Goal: Task Accomplishment & Management: Use online tool/utility

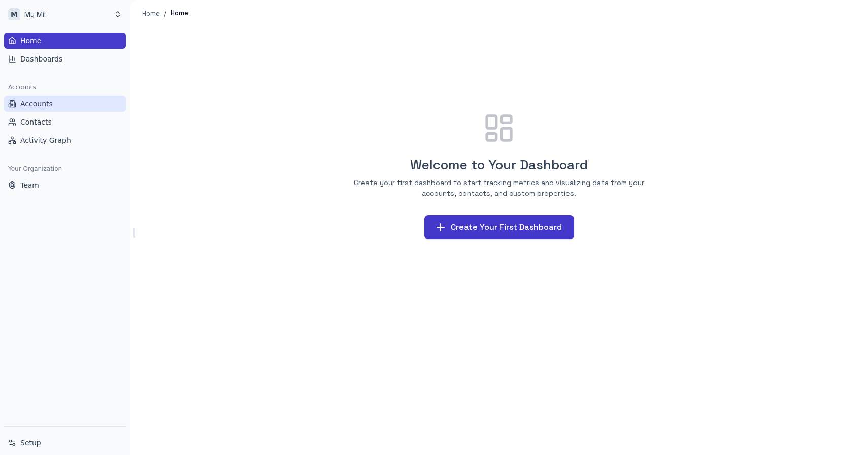
click at [37, 105] on span "Accounts" at bounding box center [36, 104] width 33 height 10
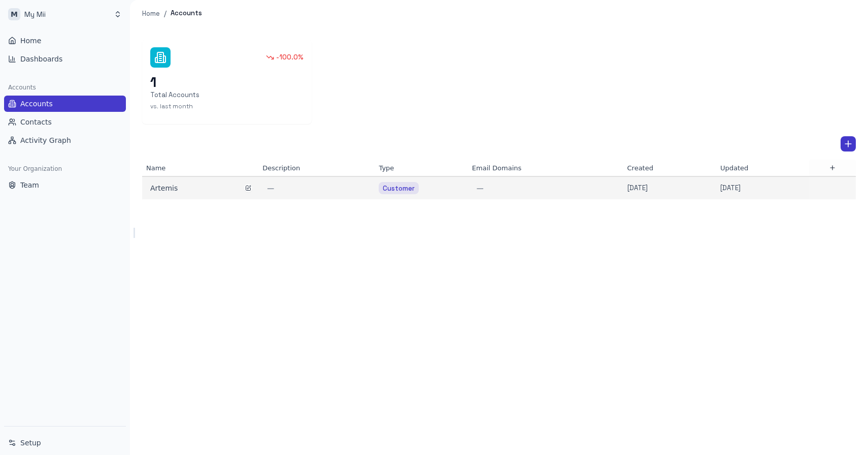
click at [163, 189] on div "Artemis" at bounding box center [200, 188] width 100 height 10
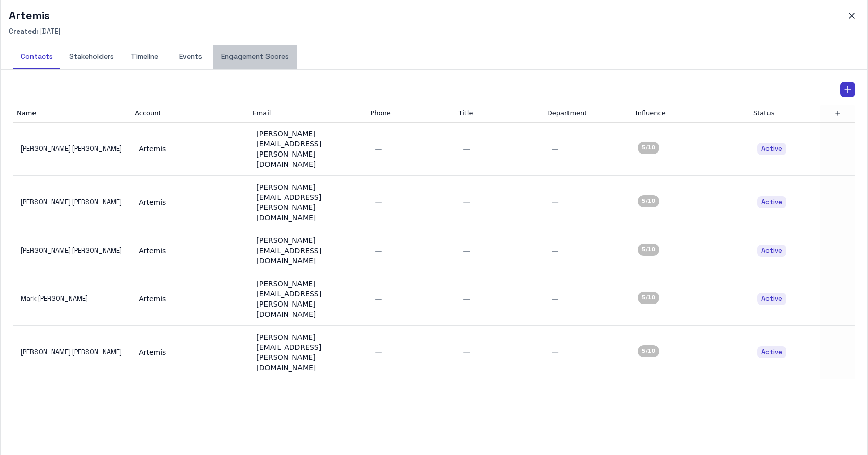
click at [254, 61] on button "Engagement Scores" at bounding box center [255, 57] width 84 height 24
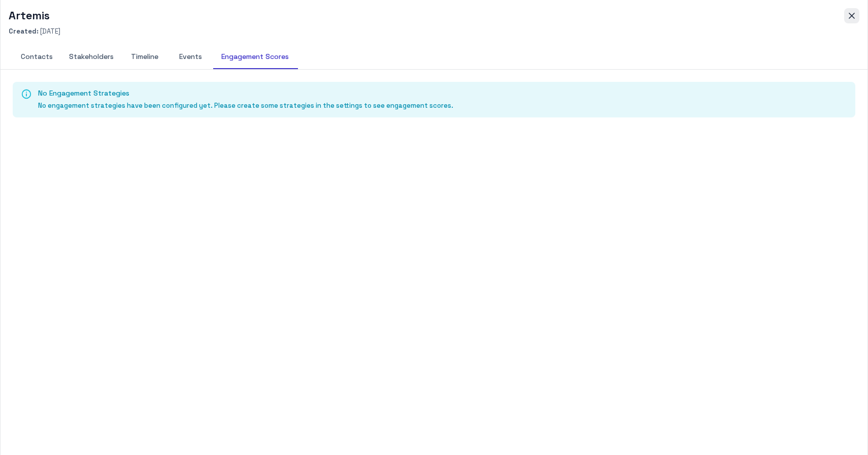
click at [848, 17] on icon "button" at bounding box center [852, 16] width 10 height 10
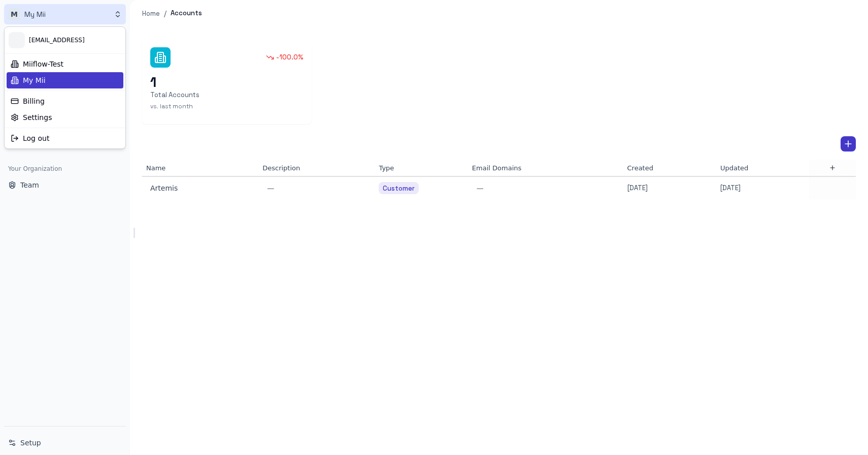
click at [38, 18] on html "M My Mii Home Dashboards Accounts Accounts Contacts Activity Graph Your Organiz…" at bounding box center [434, 227] width 868 height 455
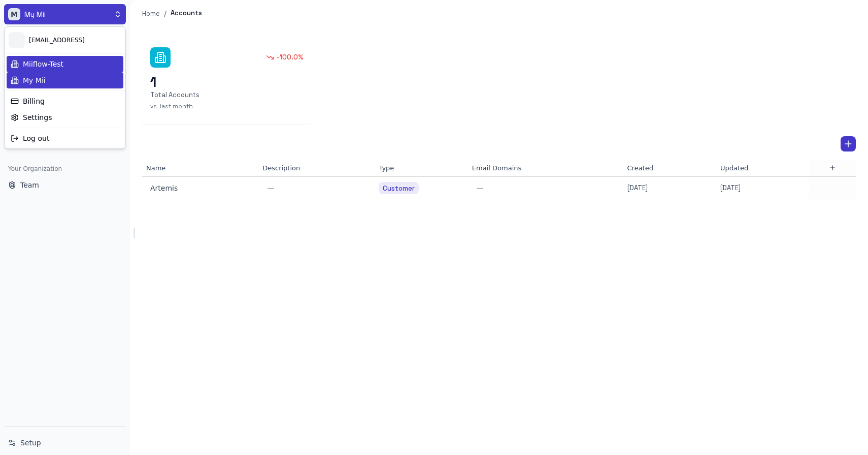
click at [59, 62] on div "Miiflow-Test" at bounding box center [65, 64] width 117 height 16
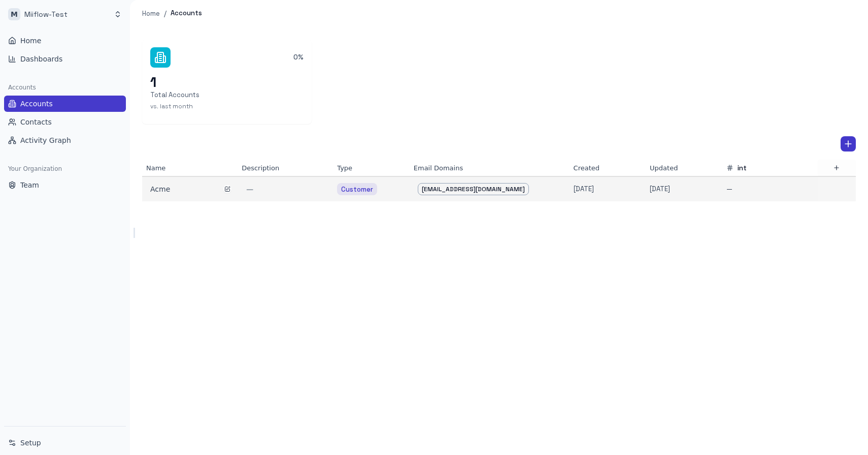
click at [180, 190] on div "Acme" at bounding box center [189, 189] width 79 height 10
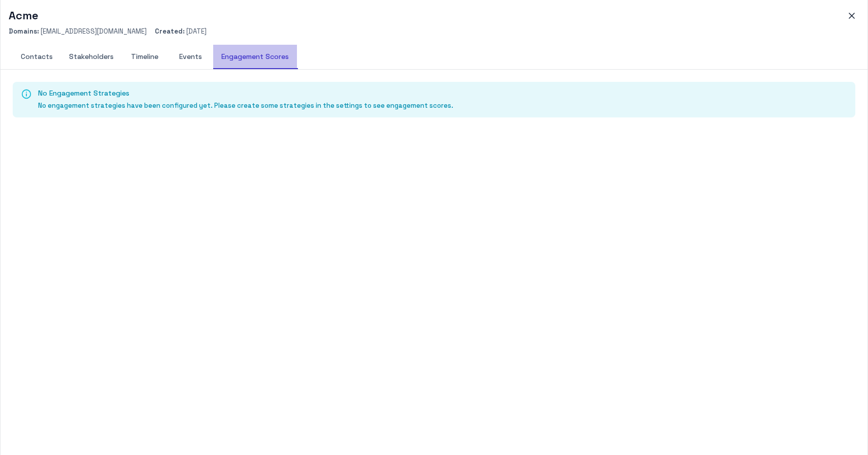
click at [270, 58] on button "Engagement Scores" at bounding box center [255, 57] width 84 height 24
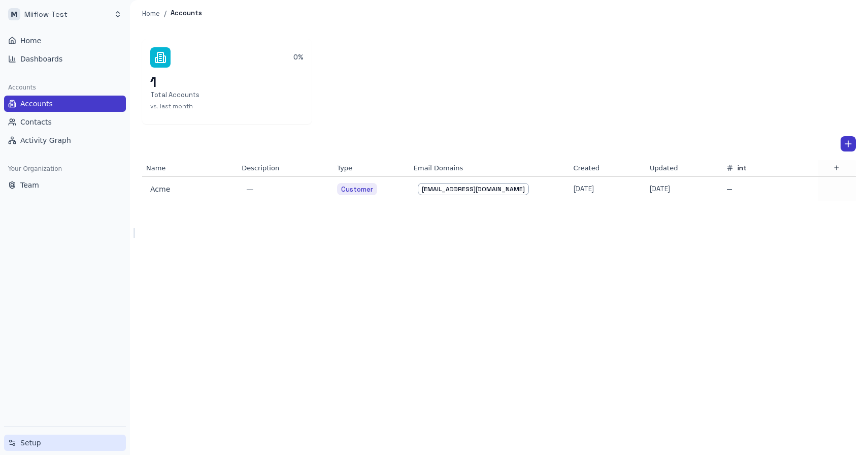
click at [46, 446] on link "Setup" at bounding box center [65, 442] width 122 height 16
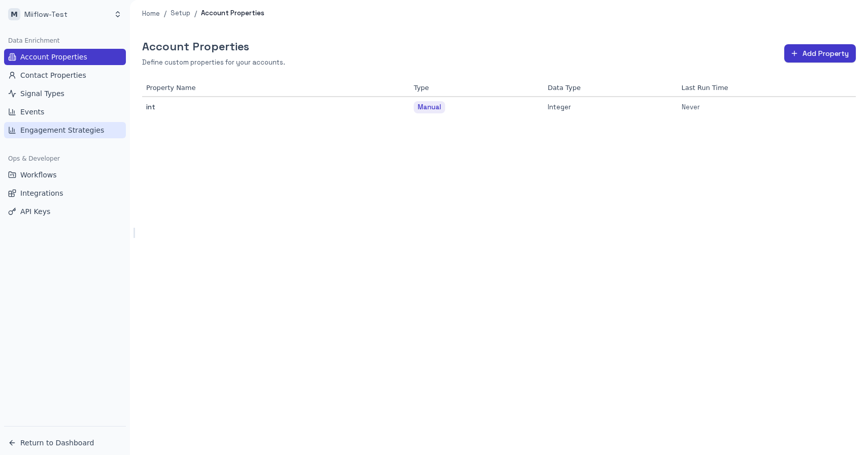
click at [72, 127] on span "Engagement Strategies" at bounding box center [62, 130] width 84 height 10
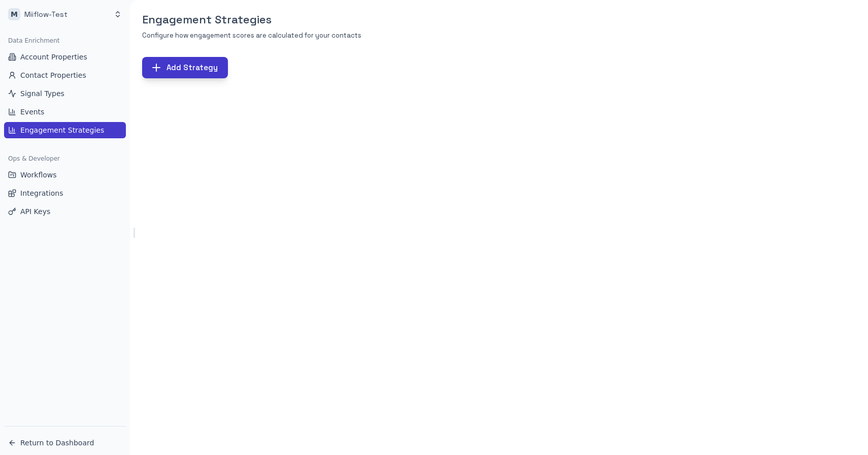
click at [187, 68] on button "Add Strategy" at bounding box center [185, 67] width 86 height 21
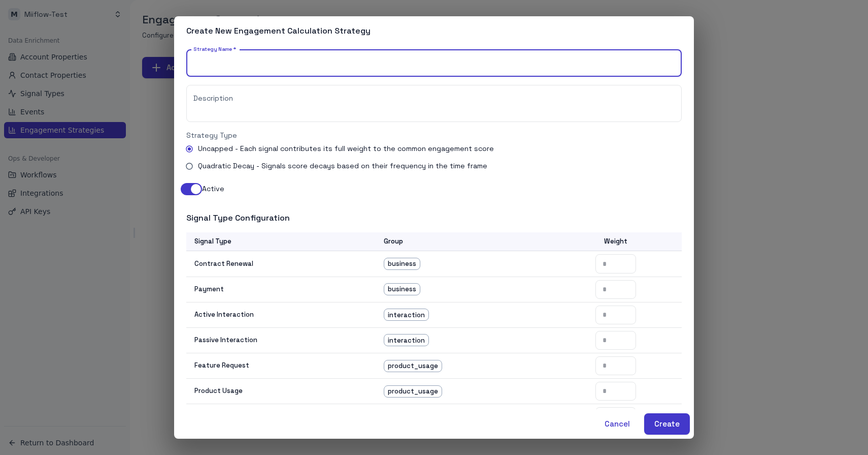
click at [254, 66] on input "Strategy Name   *" at bounding box center [434, 63] width 496 height 27
type input "*****"
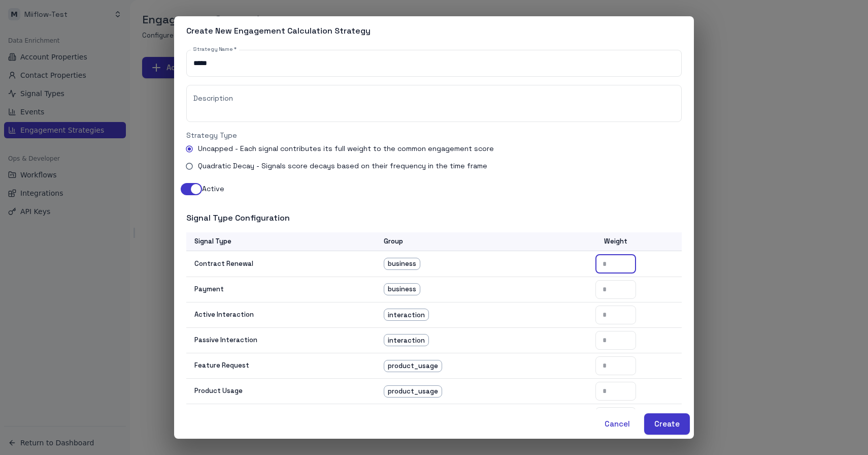
click at [624, 266] on input "number" at bounding box center [616, 263] width 41 height 19
type input "*"
click at [613, 289] on input "number" at bounding box center [616, 289] width 41 height 19
type input "*"
click at [616, 316] on input "number" at bounding box center [616, 314] width 41 height 19
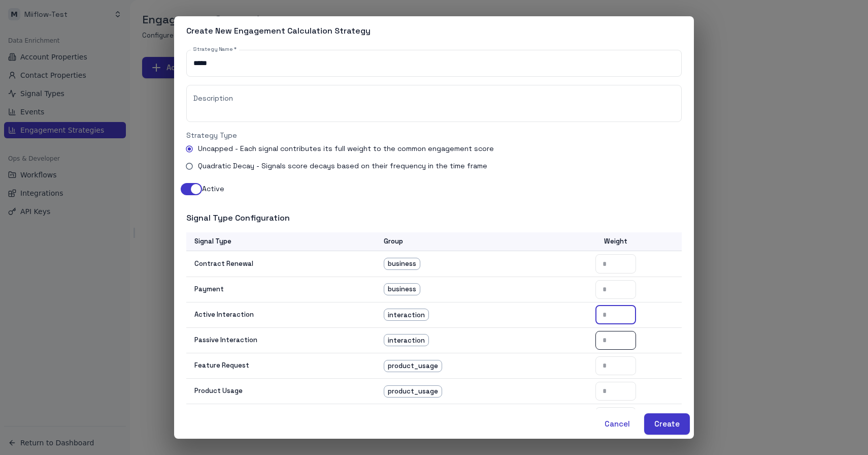
type input "*"
click at [608, 340] on input "number" at bounding box center [616, 340] width 41 height 19
type input "*"
click at [608, 359] on input "number" at bounding box center [616, 365] width 41 height 19
type input "*"
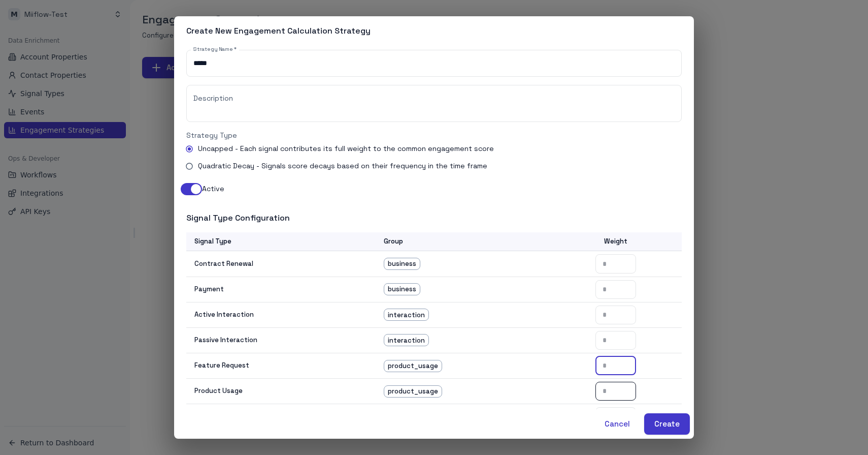
click at [608, 387] on input "number" at bounding box center [616, 390] width 41 height 19
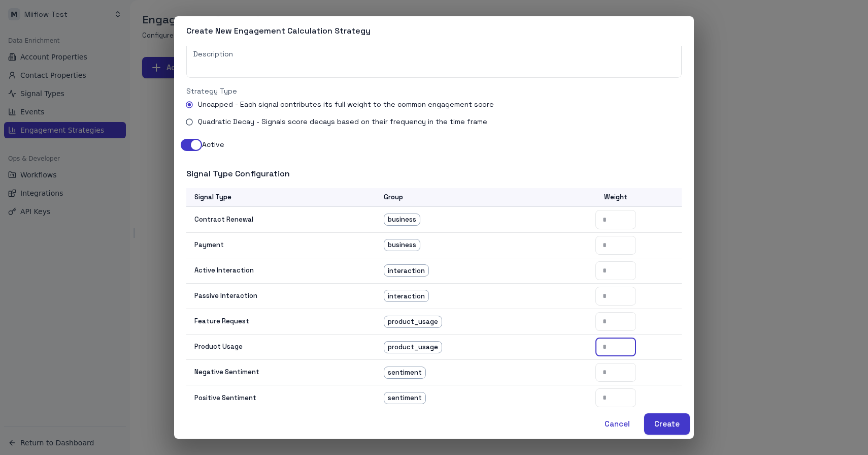
scroll to position [107, 0]
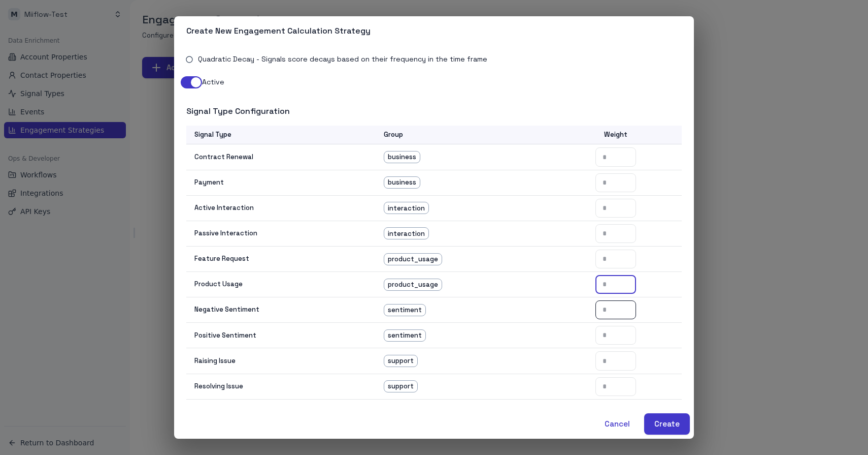
type input "*"
click at [626, 309] on input "number" at bounding box center [616, 309] width 41 height 19
type input "*"
click at [614, 330] on input "number" at bounding box center [616, 335] width 41 height 19
type input "*"
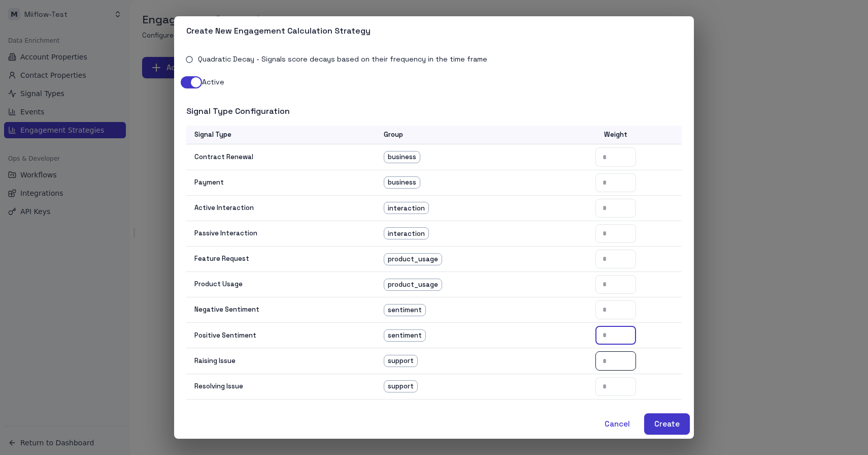
click at [610, 357] on input "number" at bounding box center [616, 360] width 41 height 19
type input "*"
click at [613, 381] on input "number" at bounding box center [616, 386] width 41 height 19
type input "*"
click at [663, 426] on button "Create" at bounding box center [668, 423] width 46 height 21
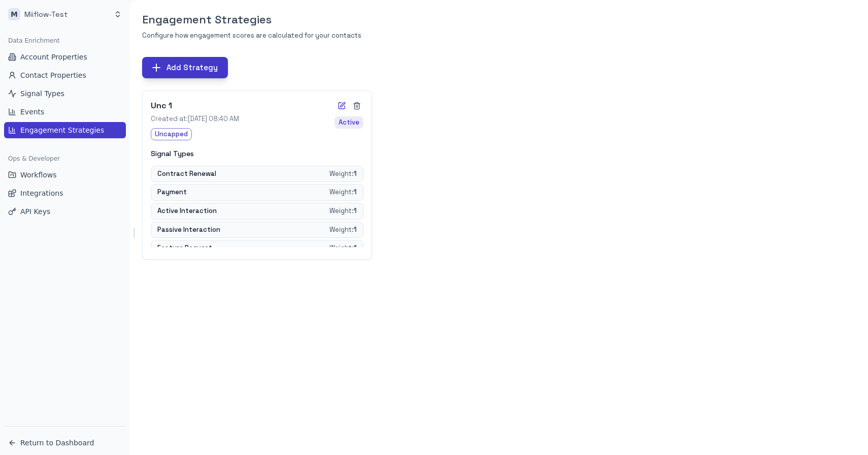
click at [193, 71] on button "Add Strategy" at bounding box center [185, 67] width 86 height 21
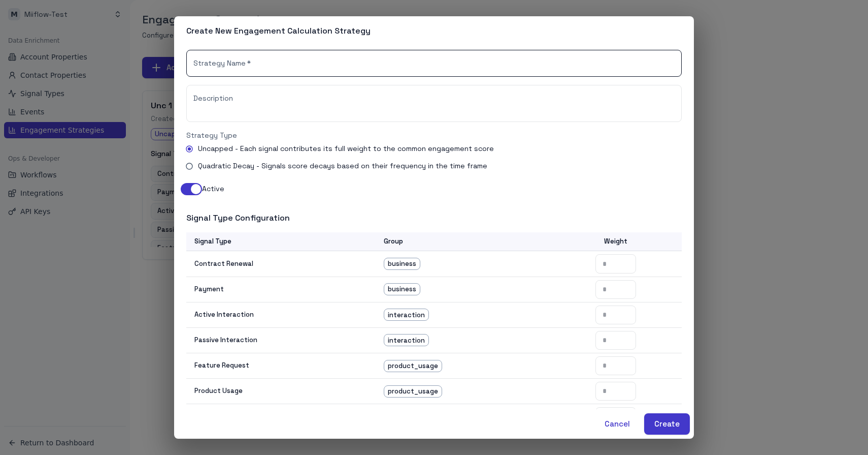
click at [256, 62] on input "Strategy Name   *" at bounding box center [434, 63] width 496 height 27
type input "******"
click at [289, 174] on label "Quadratic Decay - Signals score decays based on their frequency in the time fra…" at bounding box center [427, 165] width 493 height 17
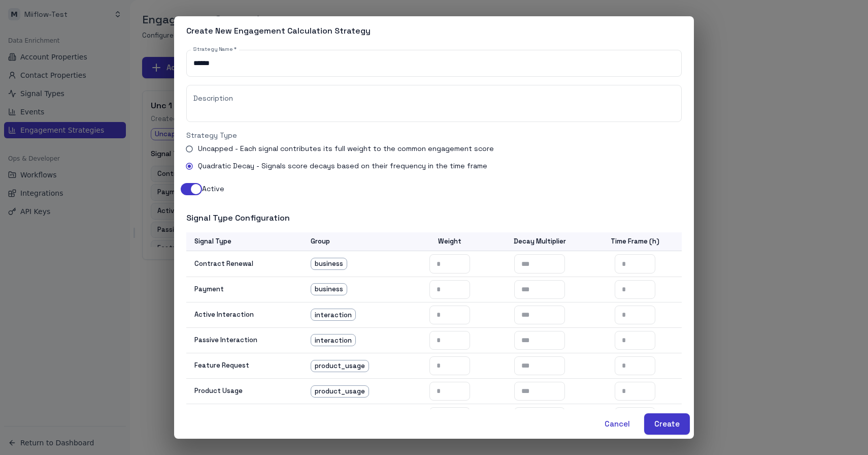
click at [289, 168] on span "Quadratic Decay - Signals score decays based on their frequency in the time fra…" at bounding box center [342, 165] width 289 height 11
click at [437, 265] on input "number" at bounding box center [450, 263] width 41 height 19
type input "*"
click at [455, 291] on input "number" at bounding box center [450, 289] width 41 height 19
type input "*"
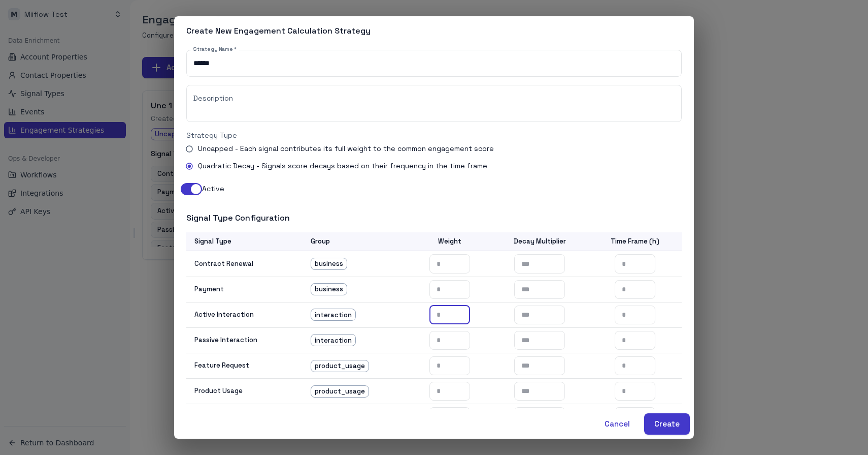
click at [452, 310] on input "number" at bounding box center [450, 314] width 41 height 19
type input "*"
click at [448, 343] on input "number" at bounding box center [450, 340] width 41 height 19
type input "*"
click at [447, 362] on input "number" at bounding box center [450, 365] width 41 height 19
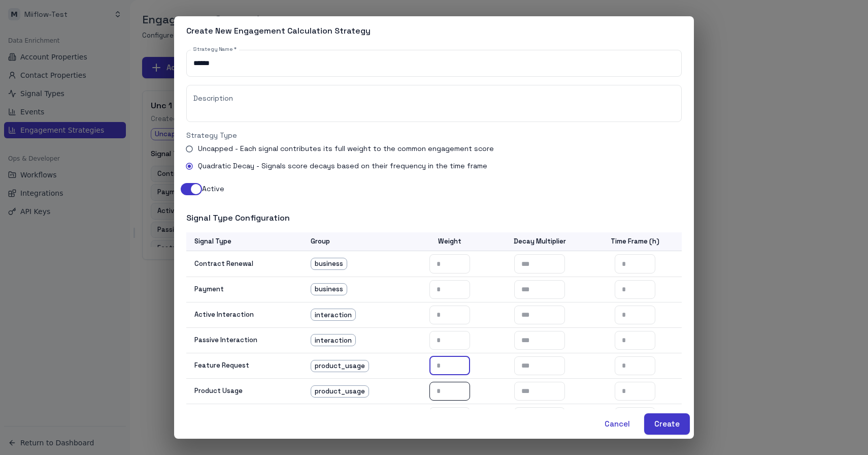
type input "*"
click at [445, 396] on input "number" at bounding box center [450, 390] width 41 height 19
type input "*"
click at [631, 393] on input "number" at bounding box center [635, 390] width 41 height 19
type input "*"
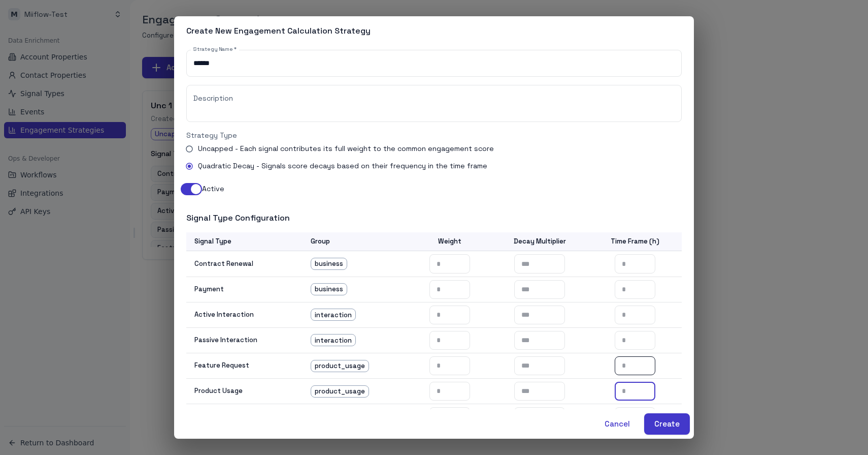
click at [632, 368] on input "number" at bounding box center [635, 365] width 41 height 19
type input "*"
click at [634, 345] on input "number" at bounding box center [635, 340] width 41 height 19
type input "*"
click at [637, 307] on input "number" at bounding box center [635, 314] width 41 height 19
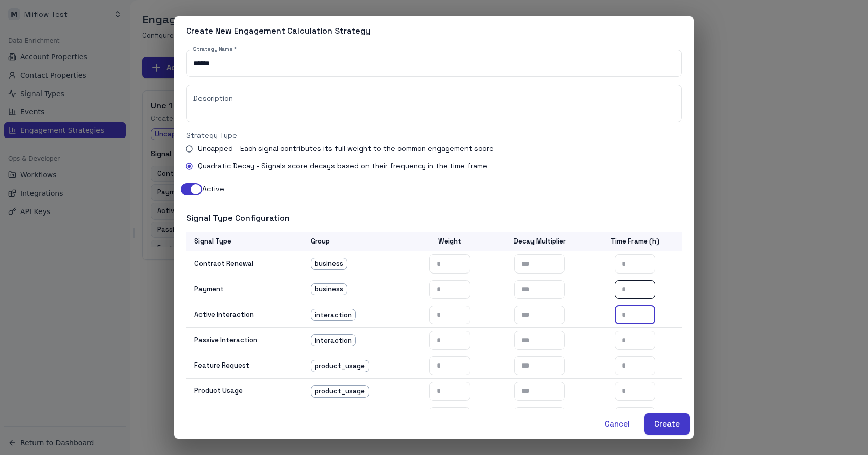
type input "*"
click at [638, 287] on input "number" at bounding box center [635, 289] width 41 height 19
type input "*"
click at [638, 265] on input "number" at bounding box center [635, 263] width 41 height 19
type input "*"
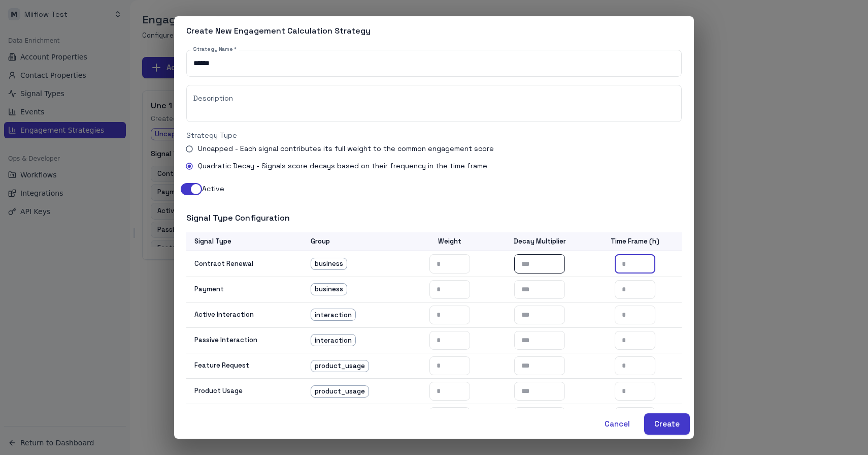
click at [533, 261] on input "number" at bounding box center [539, 263] width 51 height 19
type input "*"
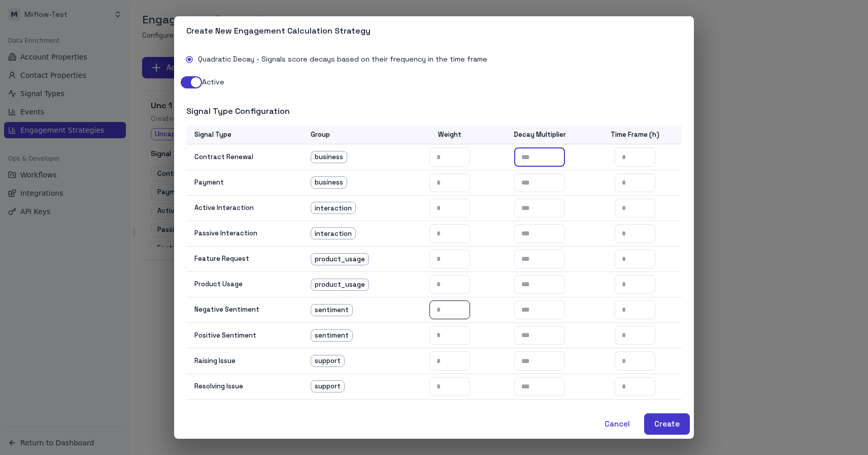
click at [445, 313] on input "number" at bounding box center [450, 309] width 41 height 19
type input "*"
click at [445, 331] on input "number" at bounding box center [450, 335] width 41 height 19
type input "*"
click at [445, 359] on input "number" at bounding box center [450, 360] width 41 height 19
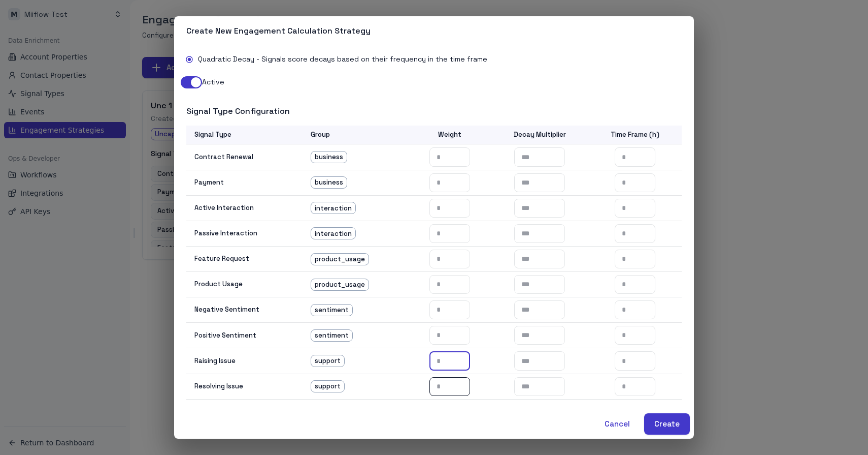
type input "*"
click at [445, 382] on input "number" at bounding box center [450, 386] width 41 height 19
type input "*"
click at [635, 388] on input "number" at bounding box center [635, 386] width 41 height 19
type input "*"
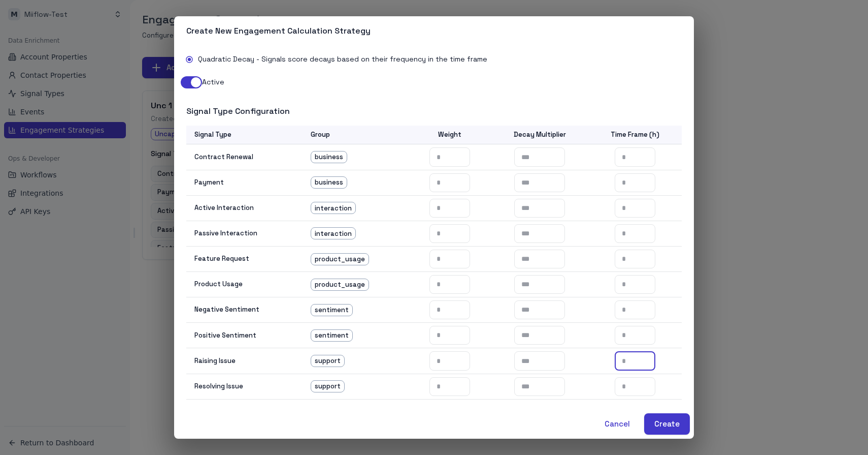
click at [635, 361] on input "number" at bounding box center [635, 360] width 41 height 19
type input "*"
click at [635, 338] on input "number" at bounding box center [635, 335] width 41 height 19
type input "*"
click at [637, 314] on input "number" at bounding box center [635, 309] width 41 height 19
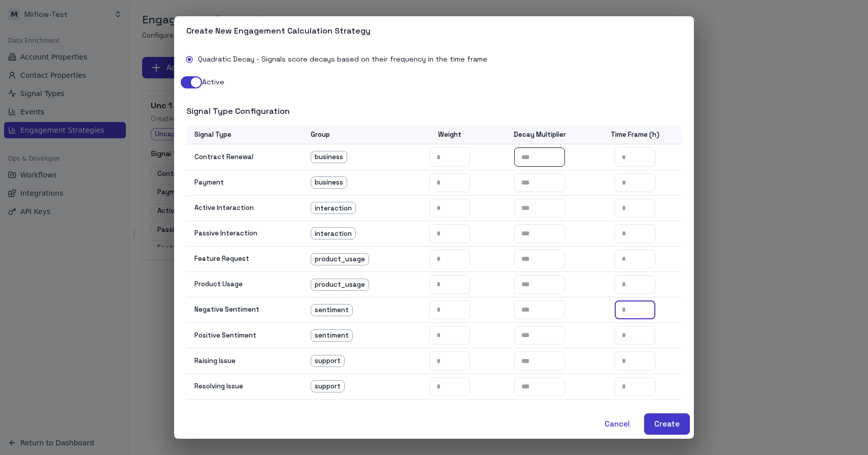
type input "*"
click at [521, 158] on input "number" at bounding box center [539, 156] width 51 height 19
click at [532, 158] on input "***" at bounding box center [539, 156] width 51 height 19
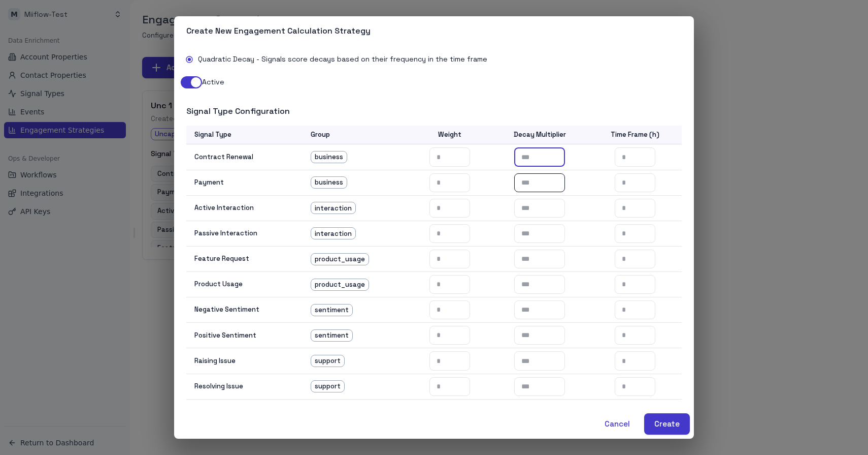
type input "***"
click at [537, 178] on input "number" at bounding box center [539, 182] width 51 height 19
paste input "***"
type input "***"
click at [536, 197] on td "​" at bounding box center [540, 207] width 98 height 25
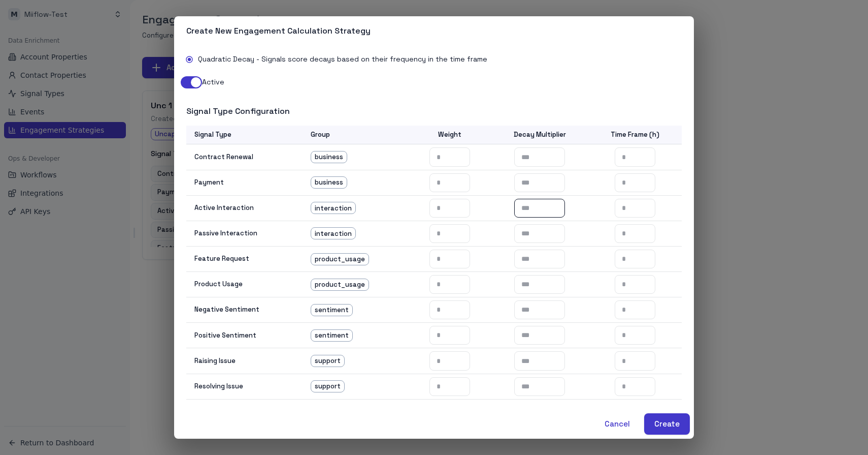
click at [536, 204] on input "number" at bounding box center [539, 208] width 51 height 19
paste input "***"
type input "***"
click at [536, 231] on input "number" at bounding box center [539, 233] width 51 height 19
paste input "***"
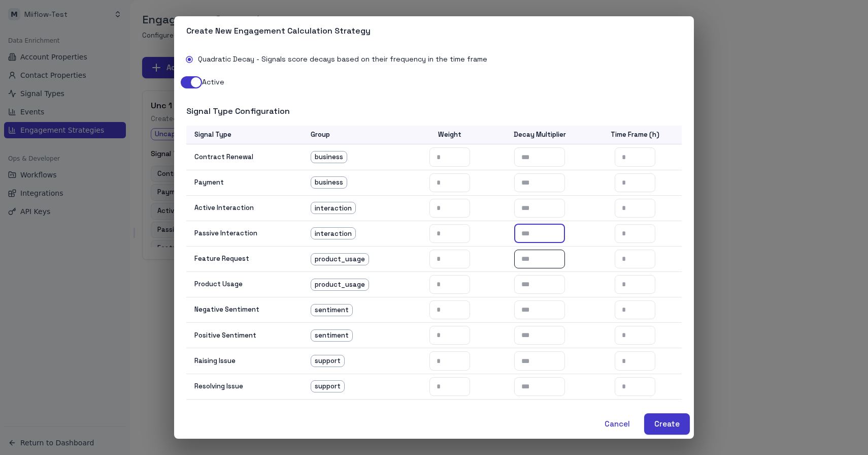
type input "***"
click at [535, 259] on input "number" at bounding box center [539, 258] width 51 height 19
paste input "***"
type input "***"
click at [532, 287] on input "number" at bounding box center [539, 284] width 51 height 19
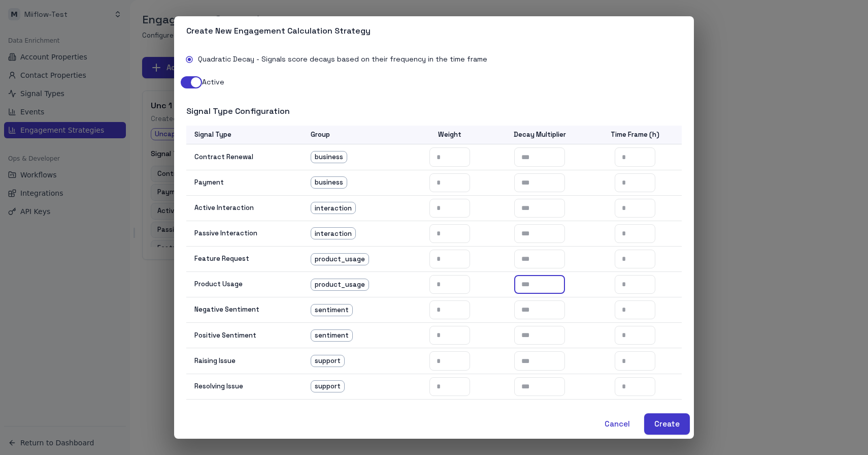
paste input "***"
type input "***"
click at [532, 313] on input "number" at bounding box center [539, 309] width 51 height 19
paste input "***"
type input "***"
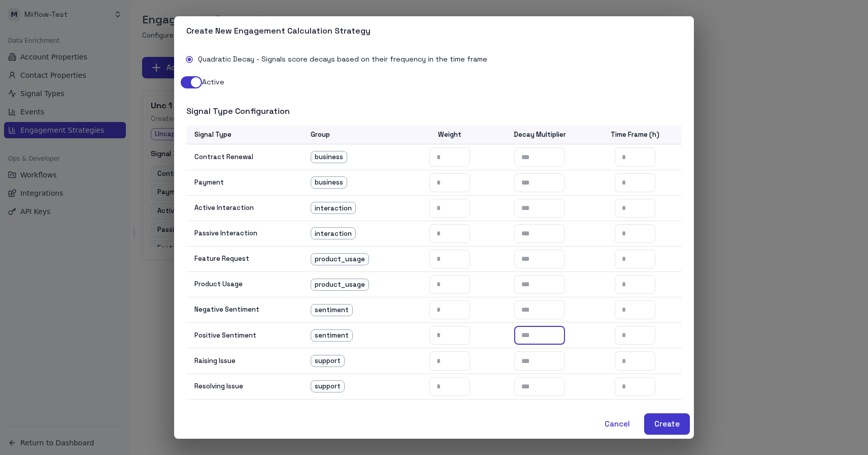
click at [534, 331] on input "number" at bounding box center [539, 335] width 51 height 19
paste input "***"
type input "***"
click at [536, 359] on input "number" at bounding box center [539, 360] width 51 height 19
paste input "***"
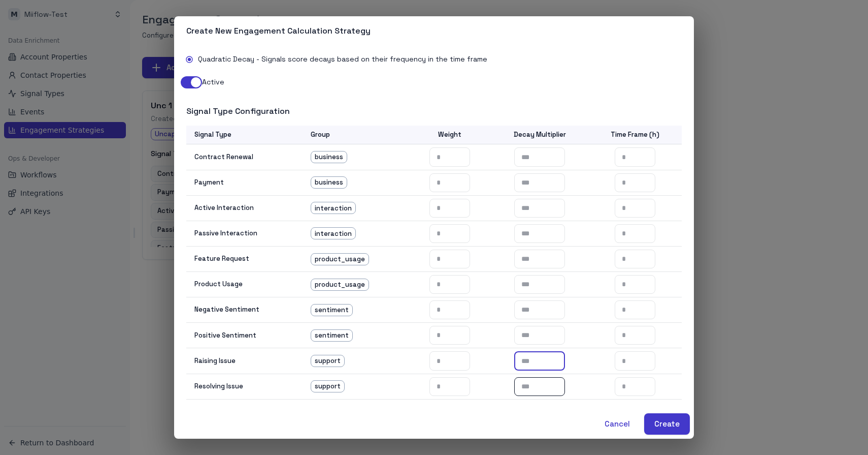
type input "***"
click at [535, 386] on input "number" at bounding box center [539, 386] width 51 height 19
paste input "***"
type input "***"
click at [665, 426] on button "Create" at bounding box center [668, 423] width 46 height 21
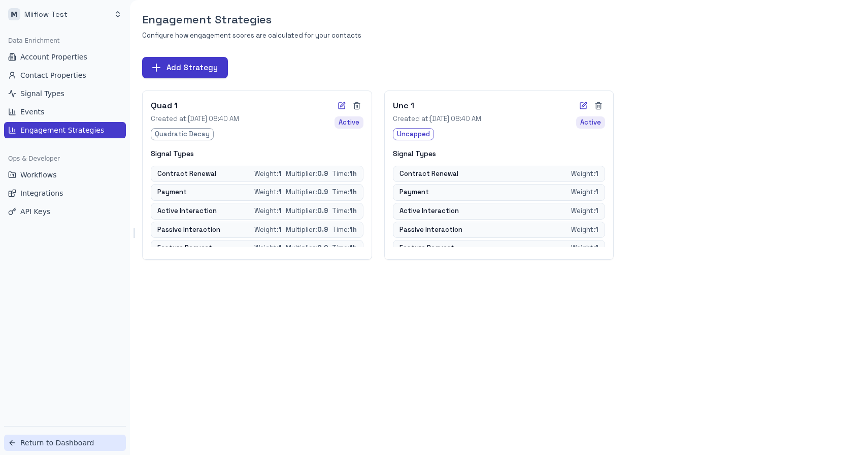
click at [50, 441] on span "Return to Dashboard" at bounding box center [57, 442] width 74 height 10
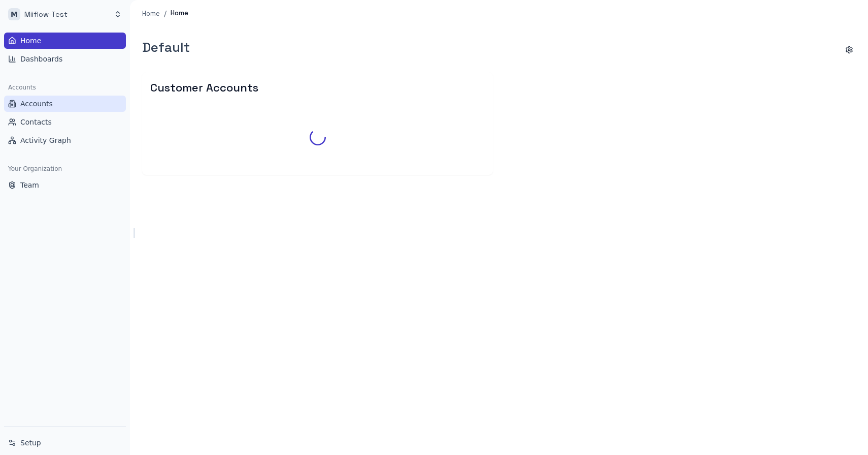
click at [44, 104] on span "Accounts" at bounding box center [36, 104] width 33 height 10
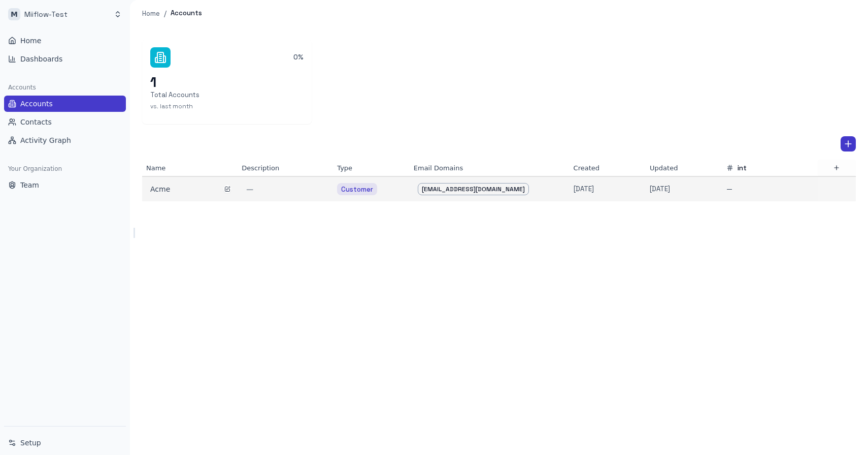
click at [190, 190] on div "Acme" at bounding box center [189, 189] width 79 height 10
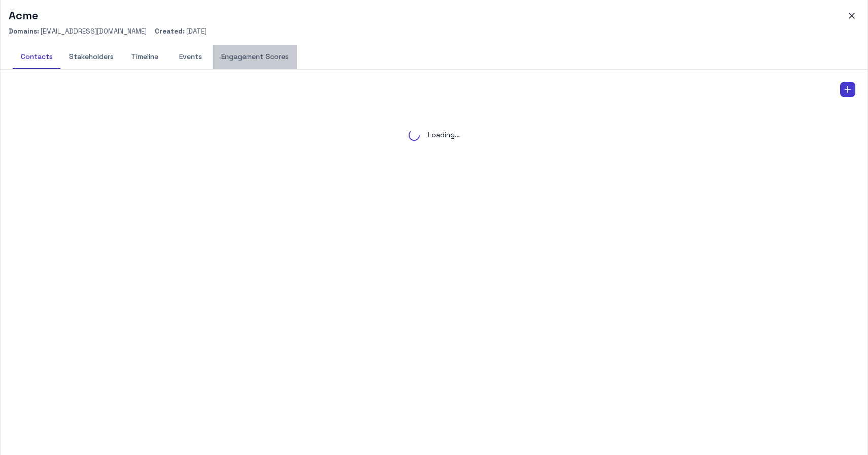
click at [255, 54] on button "Engagement Scores" at bounding box center [255, 57] width 84 height 24
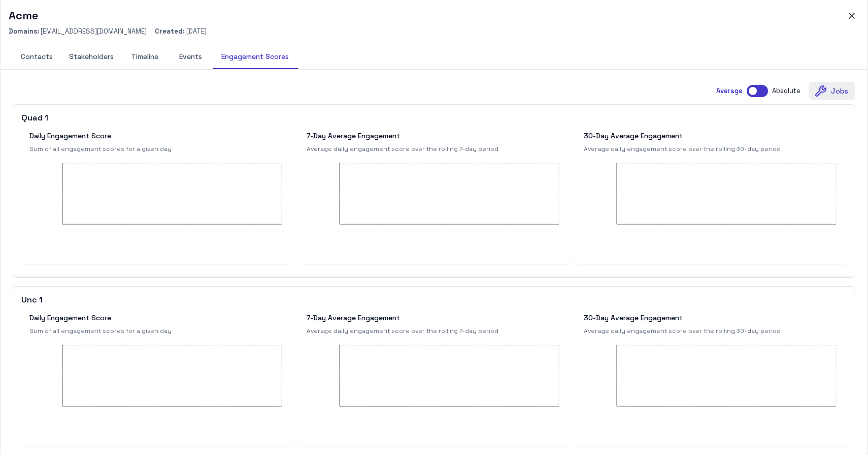
click at [834, 92] on button "Jobs" at bounding box center [832, 91] width 47 height 19
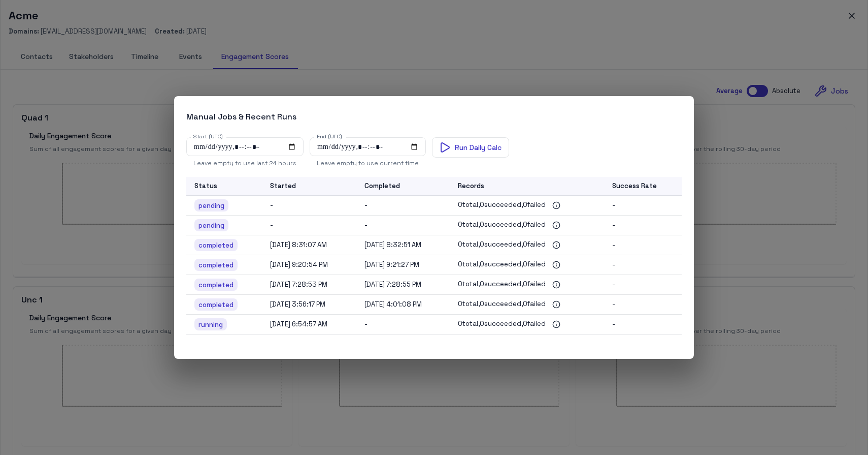
click at [809, 151] on div "Manual Jobs & Recent Runs Start (UTC) Start (UTC) Leave empty to use last 24 ho…" at bounding box center [434, 227] width 868 height 455
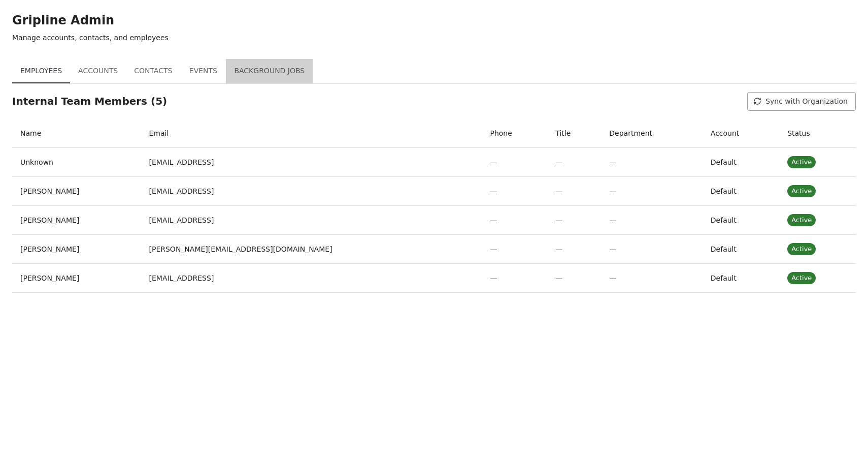
click at [279, 65] on button "Background Jobs" at bounding box center [269, 71] width 87 height 24
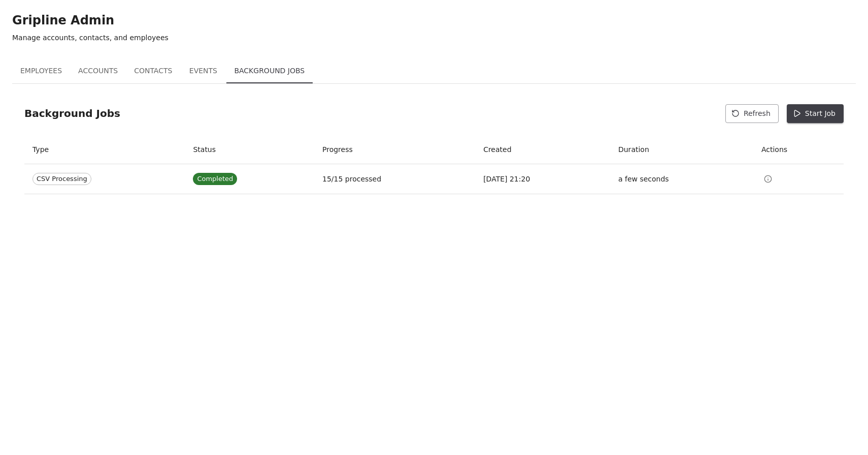
click at [823, 112] on button "Start Job" at bounding box center [815, 113] width 57 height 19
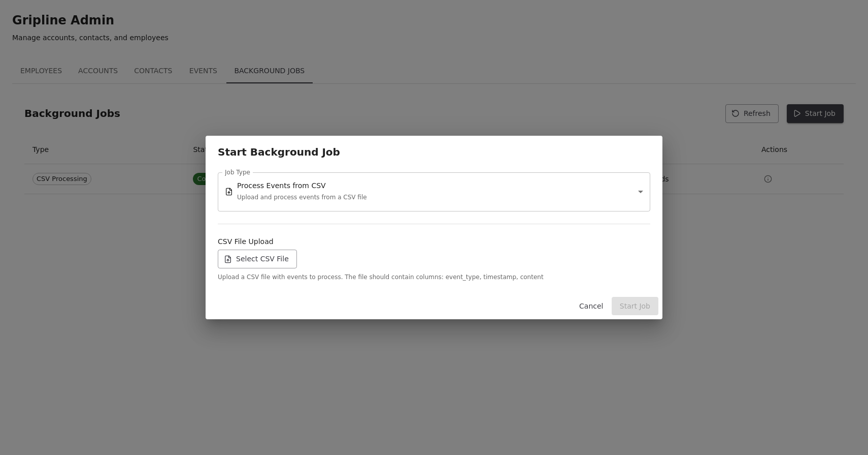
click at [248, 263] on label "Select CSV File" at bounding box center [257, 258] width 79 height 19
click at [0, 0] on input "Select CSV File" at bounding box center [0, 0] width 0 height 0
click at [643, 308] on button "Start Job" at bounding box center [635, 306] width 47 height 19
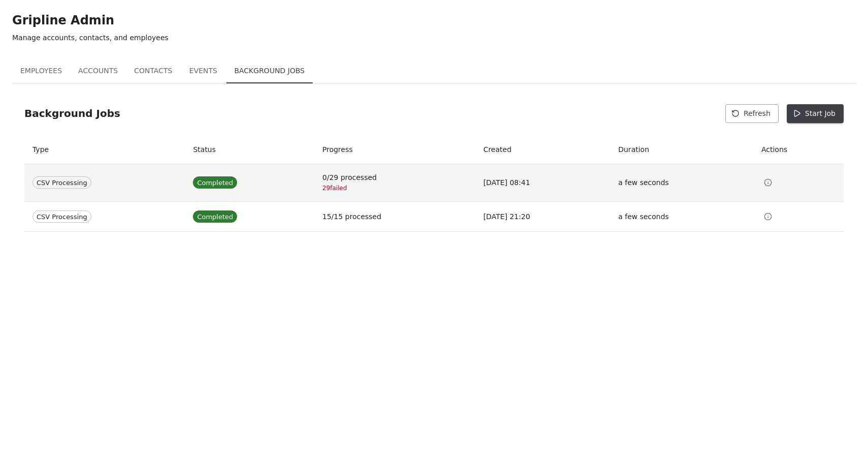
click at [771, 183] on icon "View Details" at bounding box center [768, 182] width 8 height 8
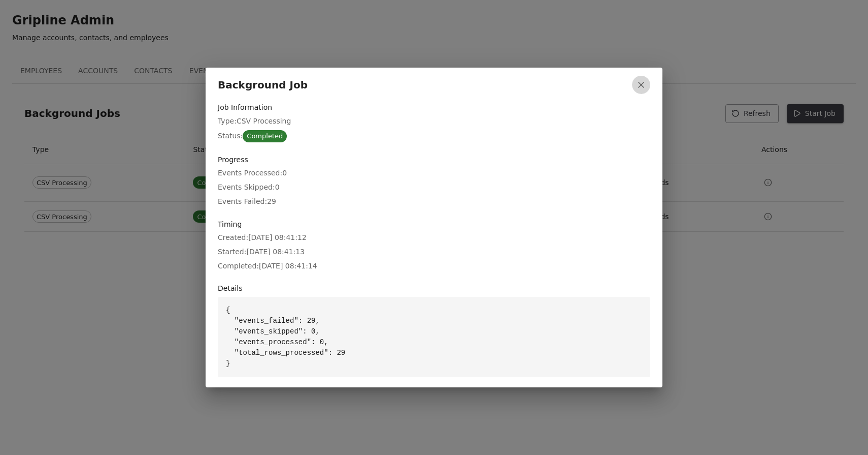
click at [643, 81] on icon "button" at bounding box center [641, 85] width 10 height 10
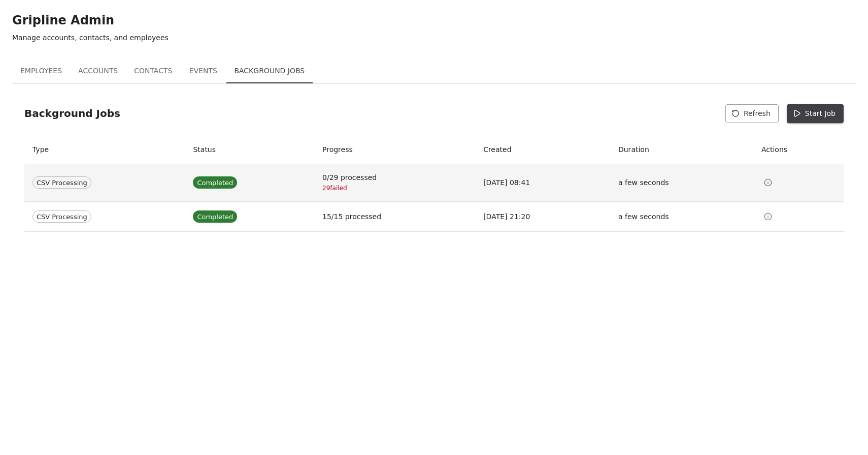
drag, startPoint x: 315, startPoint y: 188, endPoint x: 365, endPoint y: 188, distance: 49.8
click at [365, 188] on div "0/29 processed 29 failed" at bounding box center [395, 182] width 145 height 21
click at [768, 181] on icon "View Details" at bounding box center [768, 181] width 0 height 0
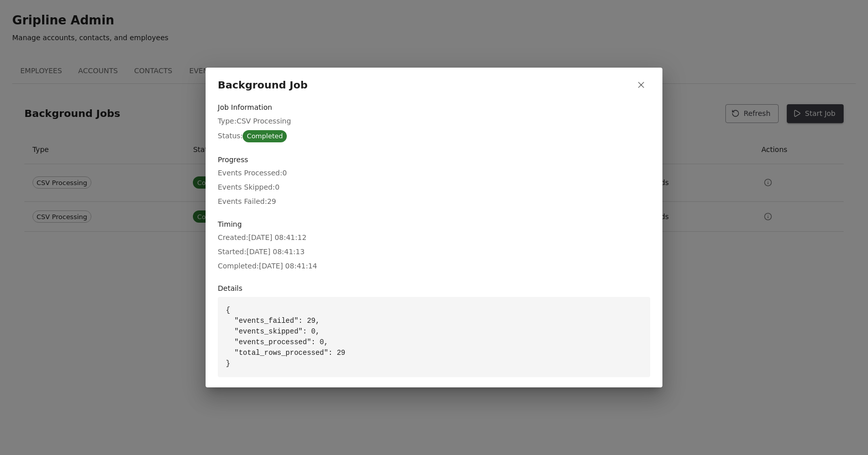
click at [747, 355] on div "Background Job Job Information Type: CSV Processing Status: Completed Progress …" at bounding box center [434, 227] width 868 height 455
